Goal: Find specific page/section: Find specific page/section

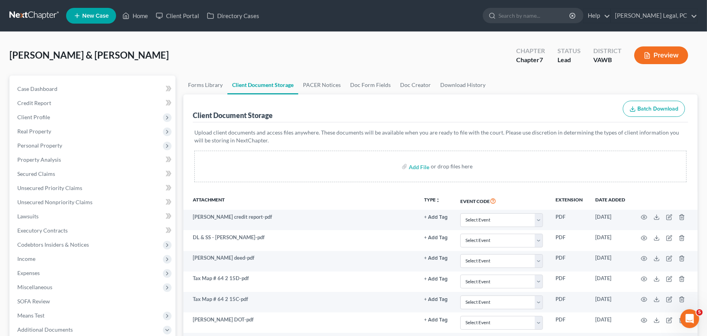
click at [47, 19] on link at bounding box center [34, 16] width 50 height 14
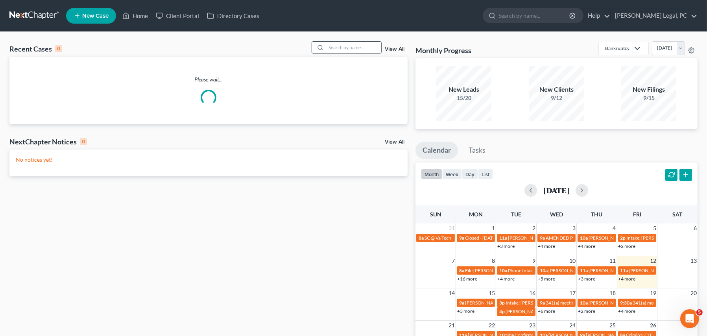
click at [329, 48] on input "search" at bounding box center [353, 47] width 55 height 11
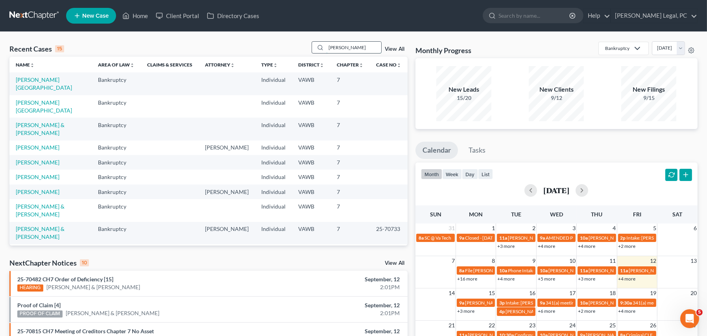
type input "[PERSON_NAME]"
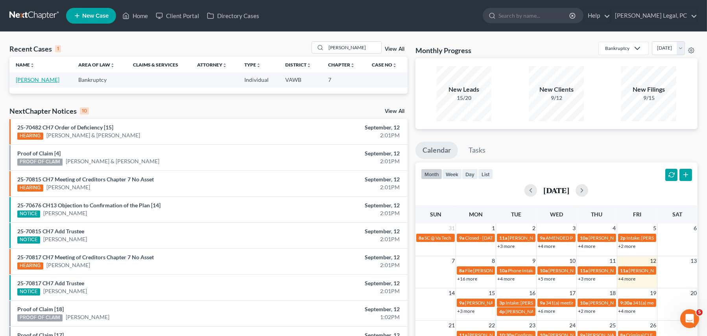
click at [31, 80] on link "[PERSON_NAME]" at bounding box center [38, 79] width 44 height 7
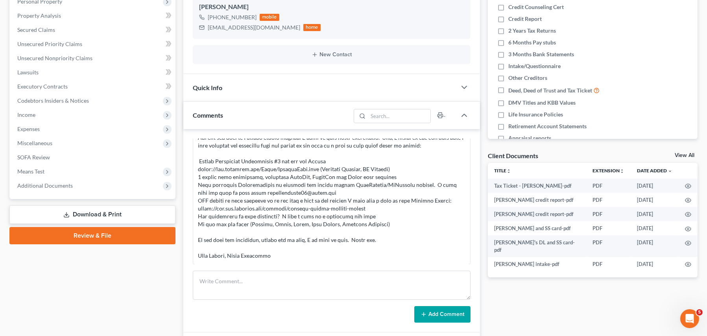
scroll to position [157, 0]
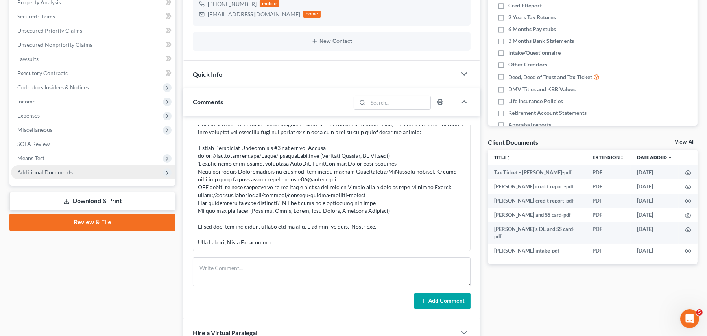
click at [51, 169] on span "Additional Documents" at bounding box center [44, 172] width 55 height 7
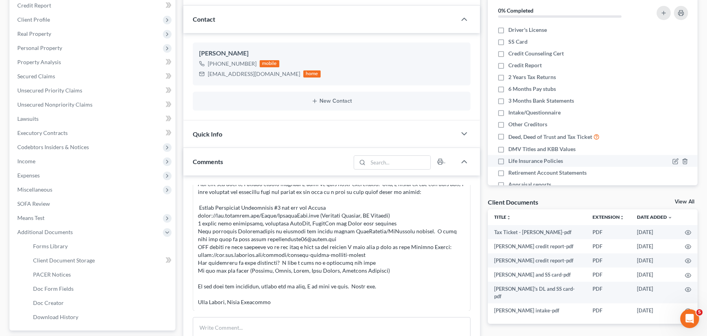
scroll to position [0, 0]
